Goal: Information Seeking & Learning: Find specific fact

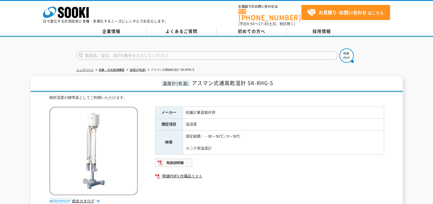
click at [216, 109] on td "佐藤計量器製作所" at bounding box center [282, 112] width 201 height 12
drag, startPoint x: 216, startPoint y: 109, endPoint x: 186, endPoint y: 106, distance: 31.0
click at [186, 106] on td "佐藤計量器製作所" at bounding box center [282, 112] width 201 height 12
drag, startPoint x: 186, startPoint y: 106, endPoint x: 200, endPoint y: 139, distance: 35.7
click at [200, 139] on td "測定範囲：－30～50℃／0～50℃ ※二十管温度計" at bounding box center [282, 142] width 201 height 24
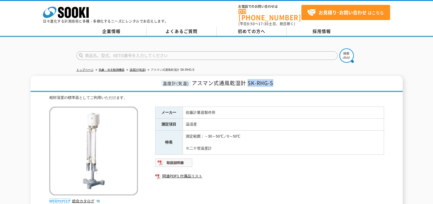
drag, startPoint x: 248, startPoint y: 80, endPoint x: 278, endPoint y: 79, distance: 30.3
click at [278, 79] on h1 "温度計(気温) アスマン式通風乾湿計 SK-RHG-S" at bounding box center [217, 84] width 372 height 16
copy span "SK-RHG-S"
drag, startPoint x: 185, startPoint y: 107, endPoint x: 222, endPoint y: 109, distance: 37.5
click at [222, 109] on td "佐藤計量器製作所" at bounding box center [282, 112] width 201 height 12
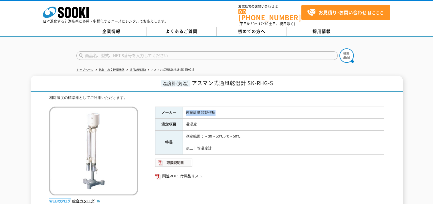
copy td "佐藤計量器製作所"
click at [193, 194] on div "メーカー [PERSON_NAME]計量器製作所 測定項目 温湿度 特長 測定範囲：－30～50℃／0～50℃ ※二十管温度計 関連PDF1 付属品リスト" at bounding box center [269, 167] width 229 height 123
drag, startPoint x: 224, startPoint y: 133, endPoint x: 204, endPoint y: 127, distance: 21.2
click at [204, 130] on td "測定範囲：－30～50℃／0～50℃ ※二十管温度計" at bounding box center [282, 142] width 201 height 24
copy td "－30～50℃"
